Goal: Task Accomplishment & Management: Use online tool/utility

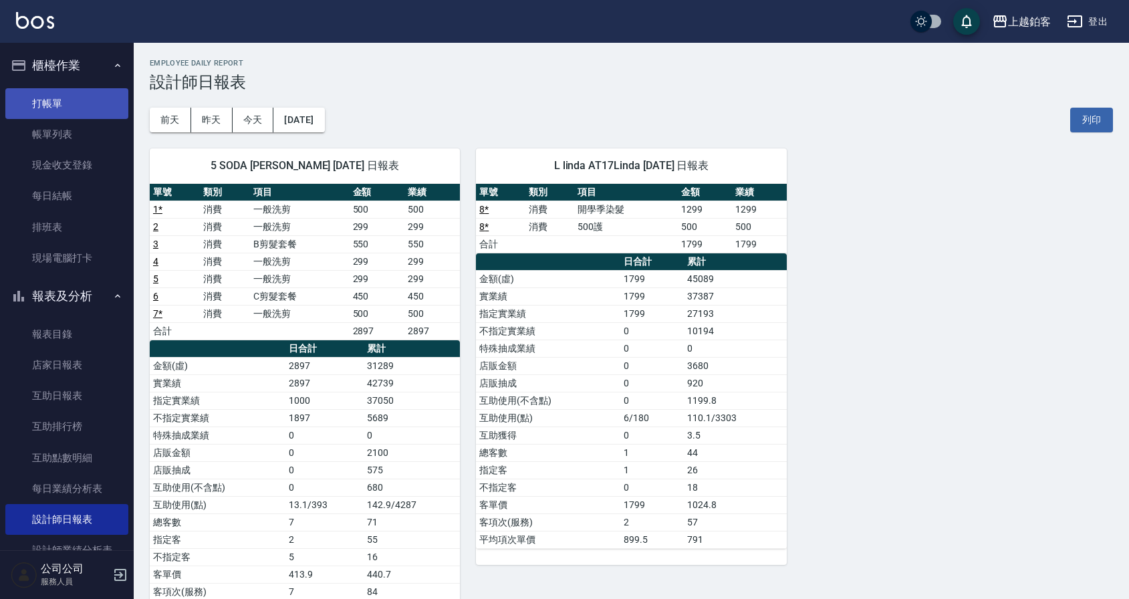
scroll to position [3, 0]
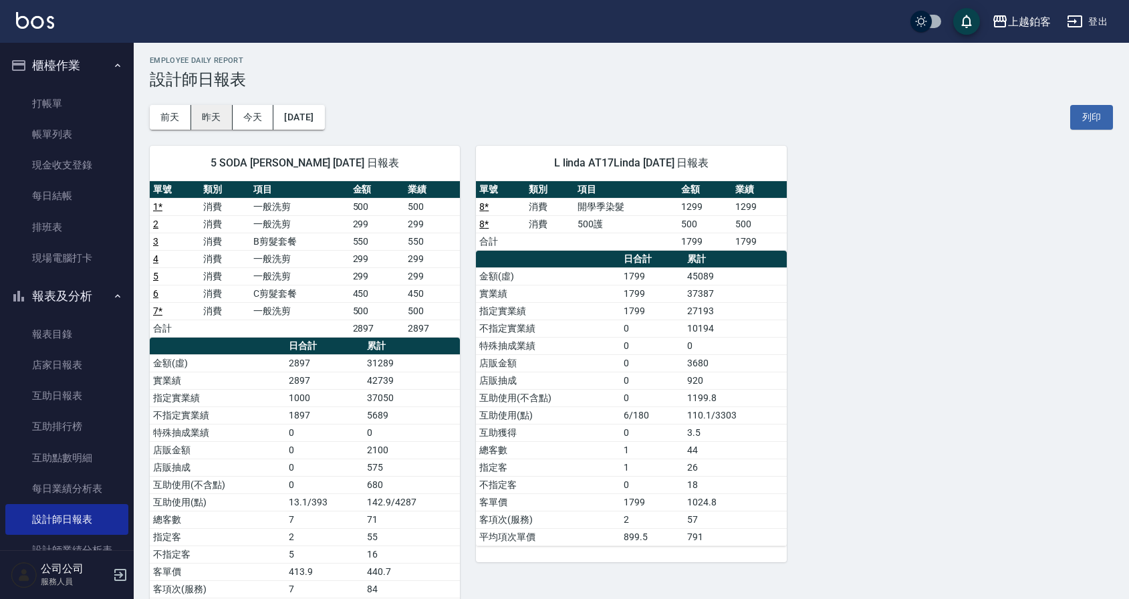
click at [202, 118] on button "昨天" at bounding box center [211, 117] width 41 height 25
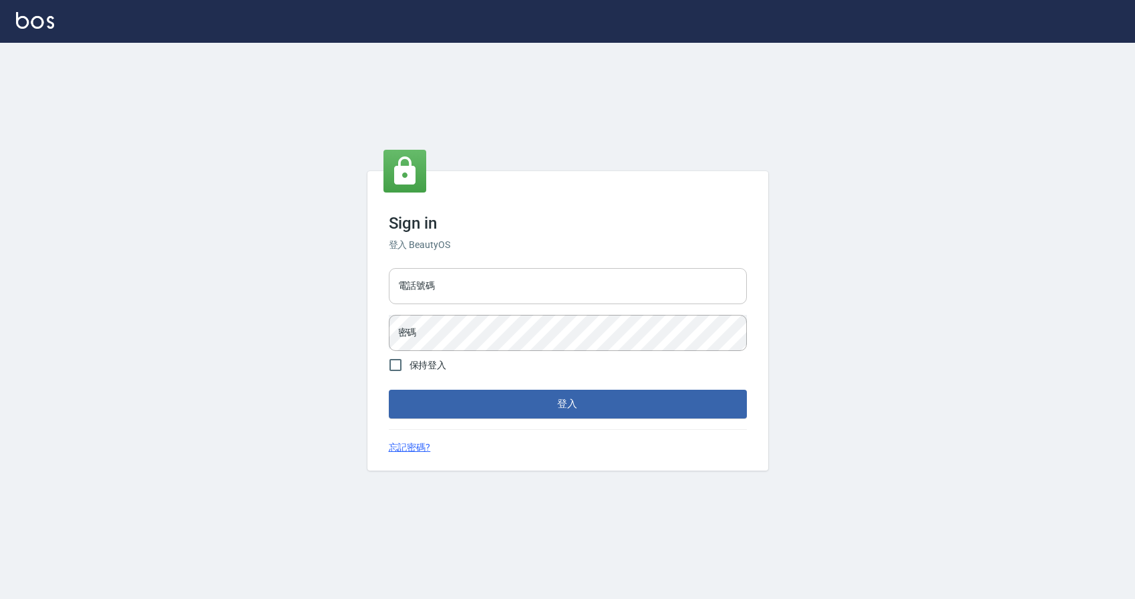
click at [510, 295] on input "電話號碼" at bounding box center [568, 286] width 358 height 36
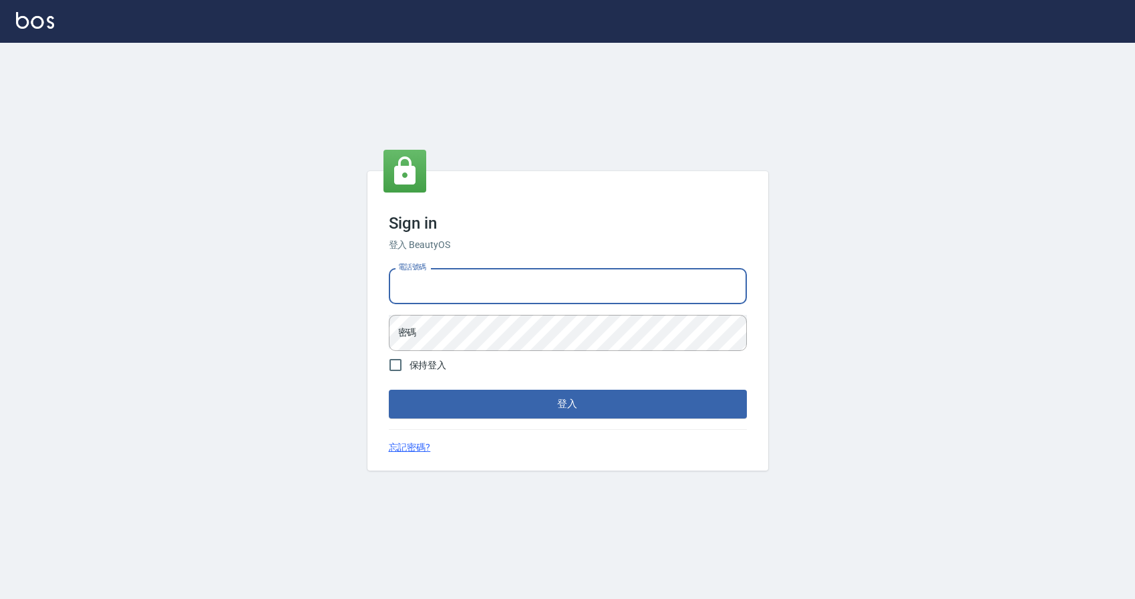
type input "0424526080"
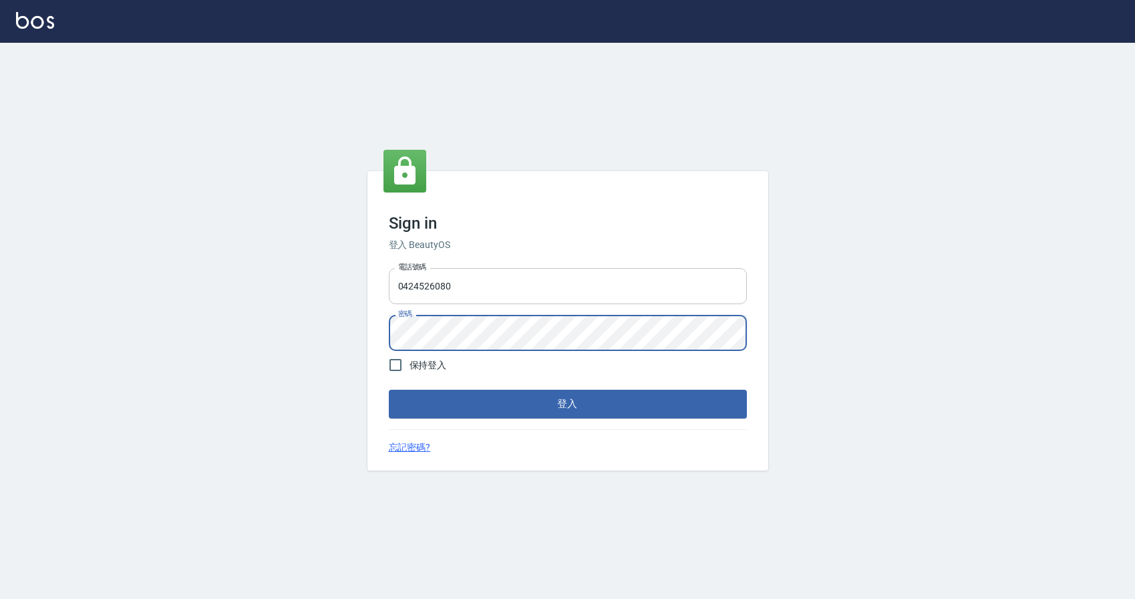
click at [389, 390] on button "登入" at bounding box center [568, 404] width 358 height 28
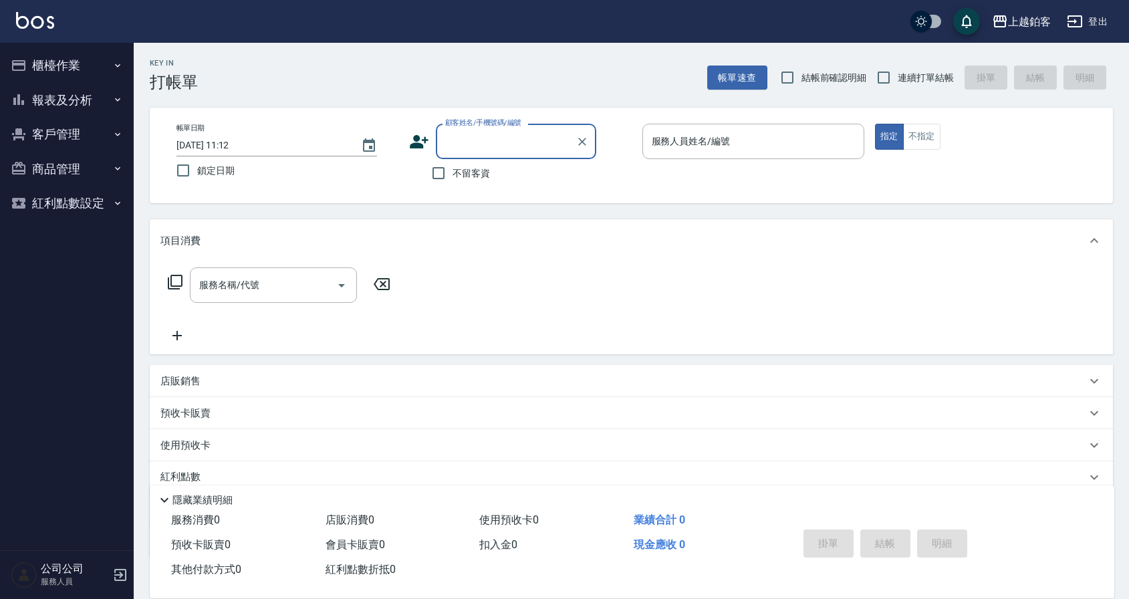
click at [86, 67] on button "櫃檯作業" at bounding box center [66, 65] width 123 height 35
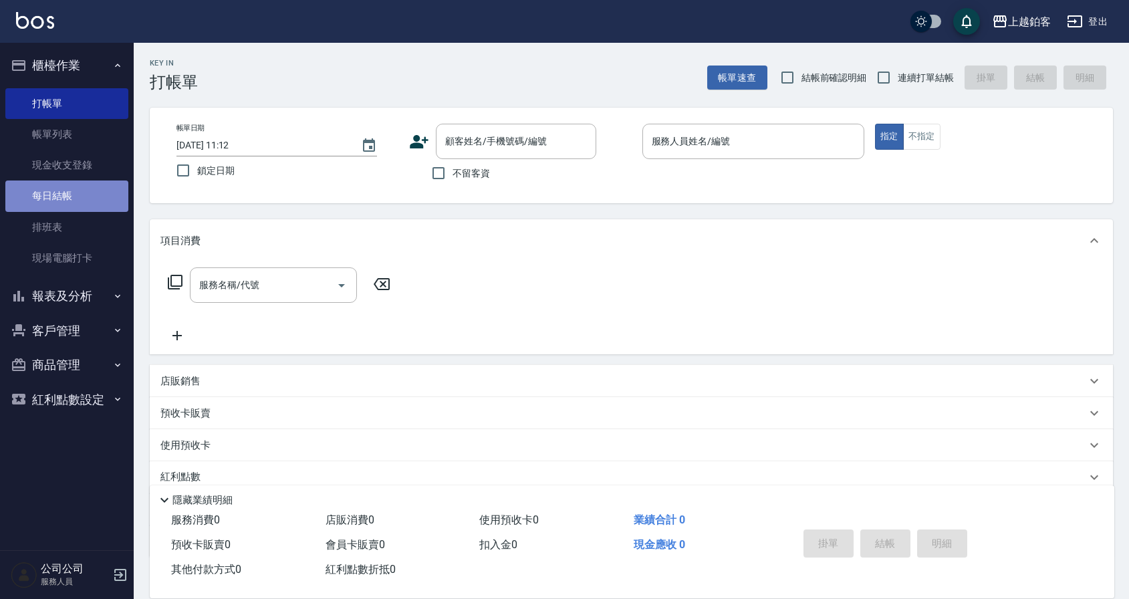
click at [78, 201] on link "每日結帳" at bounding box center [66, 195] width 123 height 31
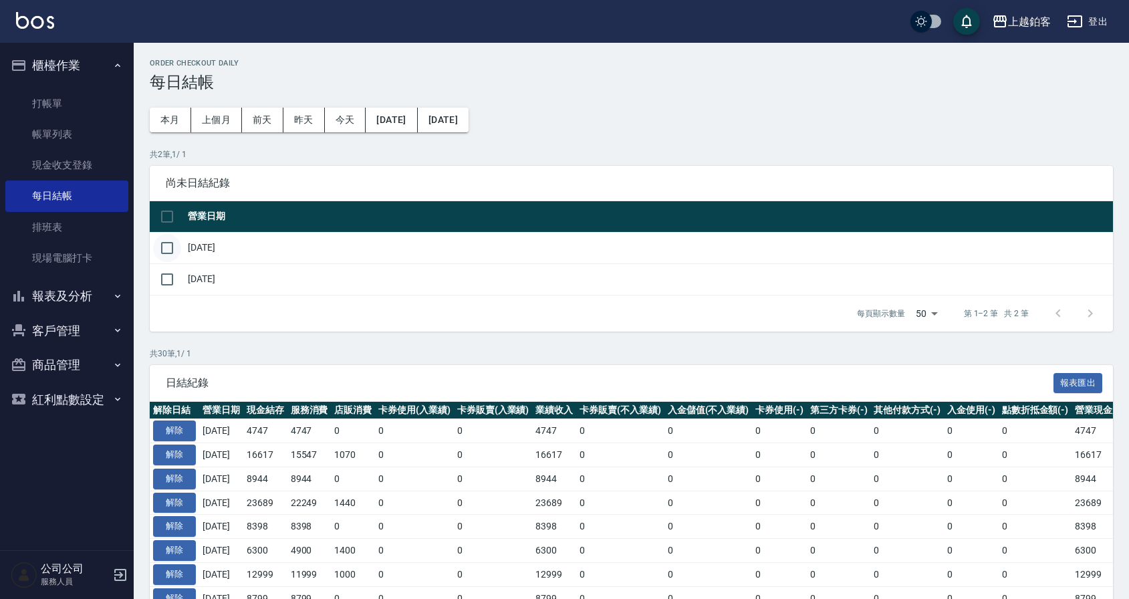
click at [168, 248] on input "checkbox" at bounding box center [167, 248] width 28 height 28
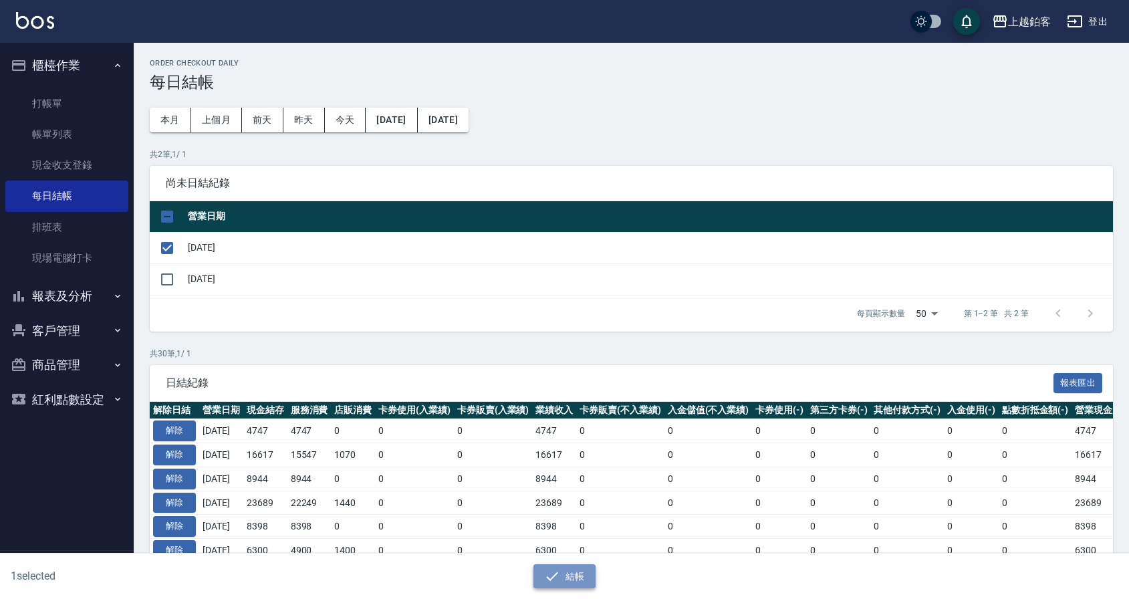
click at [587, 580] on button "結帳" at bounding box center [564, 576] width 62 height 25
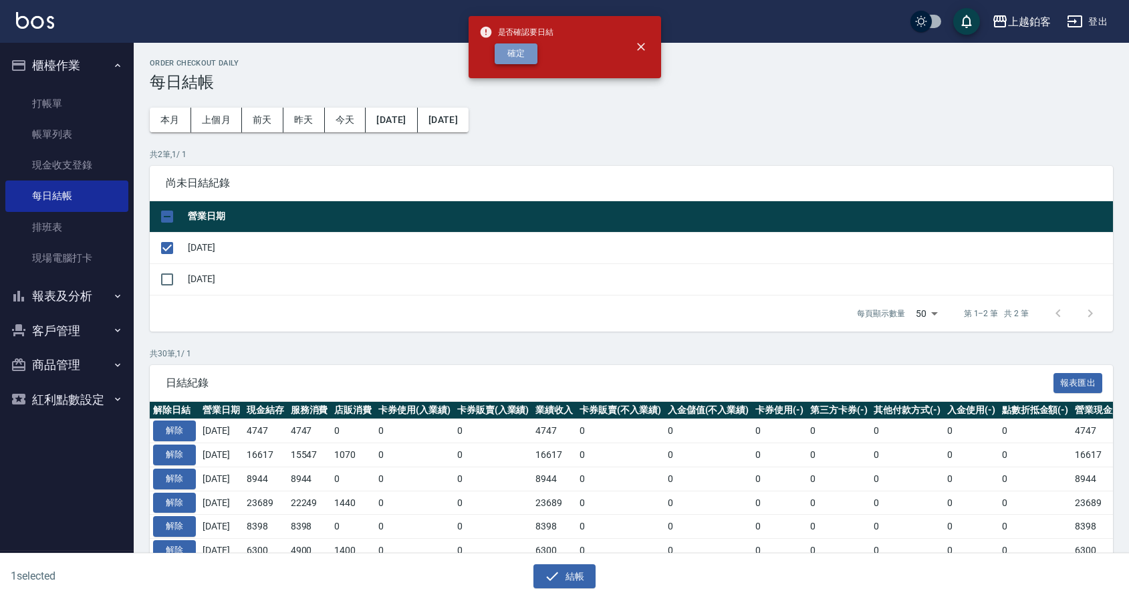
click at [520, 59] on button "確定" at bounding box center [515, 53] width 43 height 21
checkbox input "false"
